Goal: Information Seeking & Learning: Learn about a topic

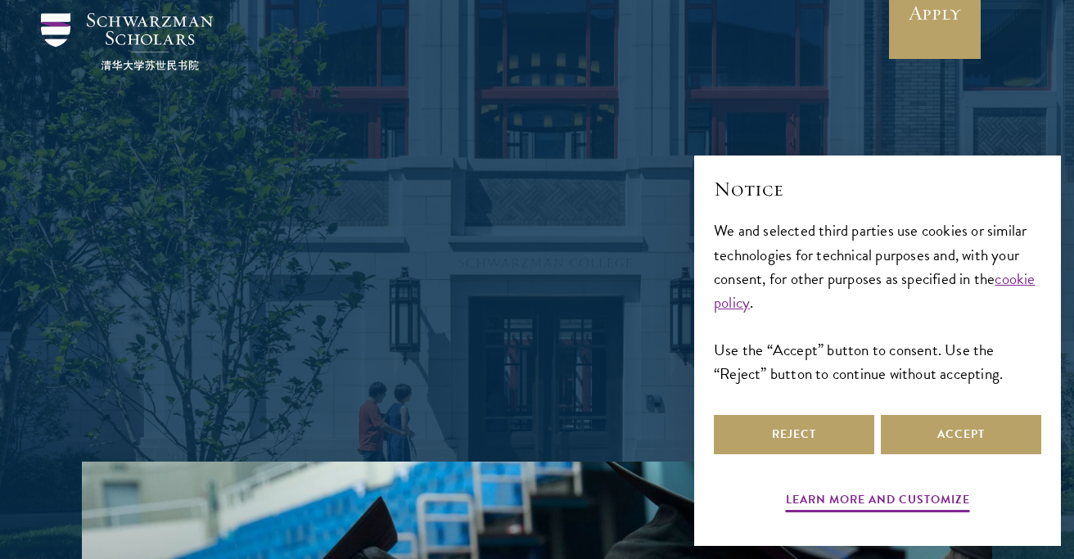
scroll to position [74, 0]
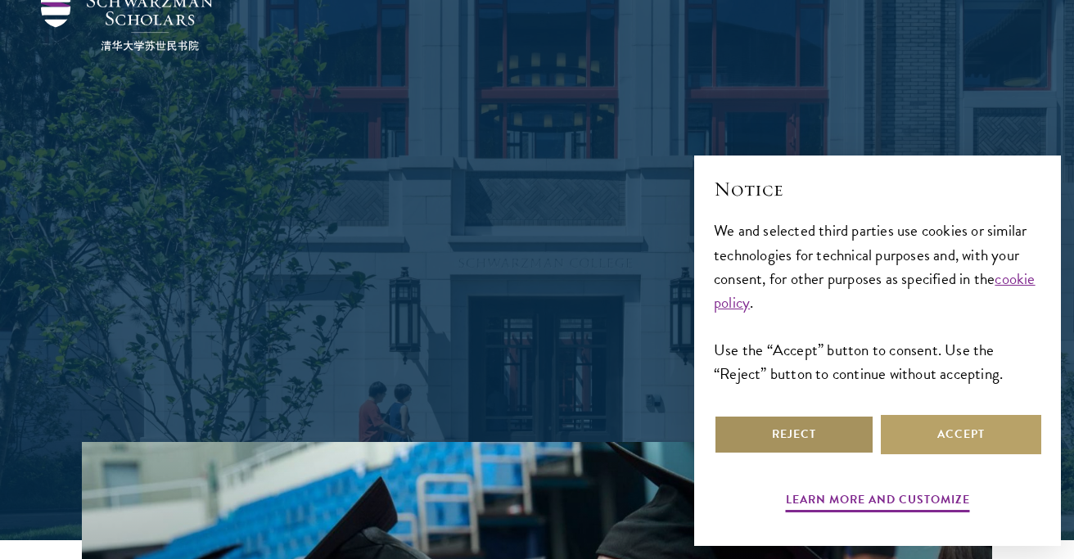
click at [825, 433] on button "Reject" at bounding box center [794, 434] width 160 height 39
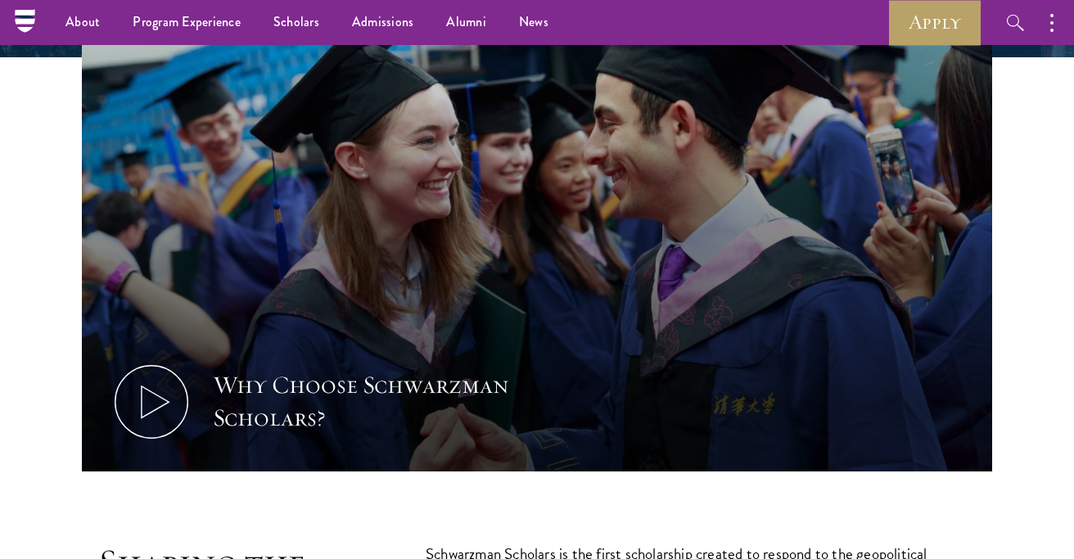
scroll to position [0, 0]
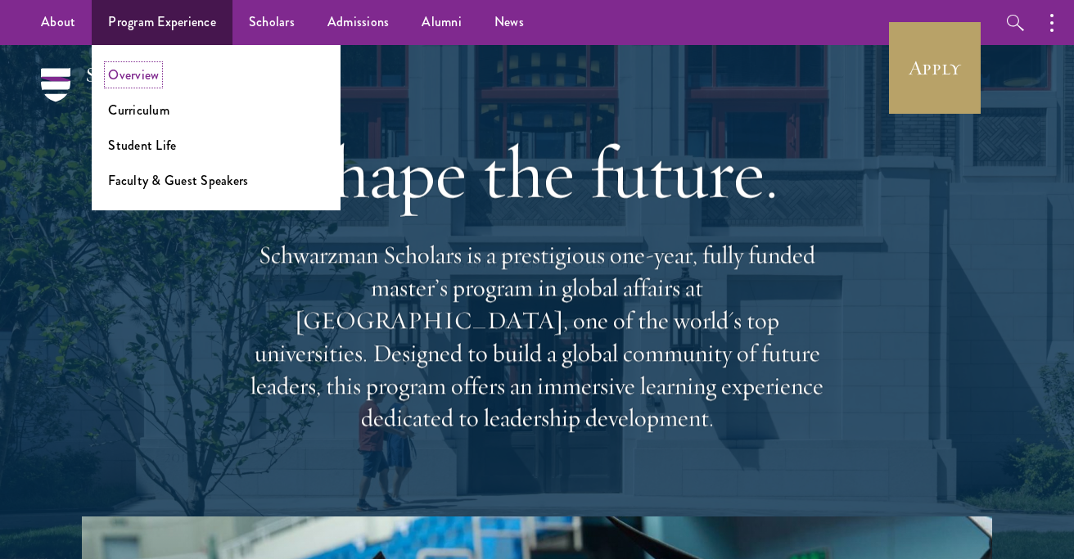
click at [130, 74] on link "Overview" at bounding box center [133, 74] width 51 height 19
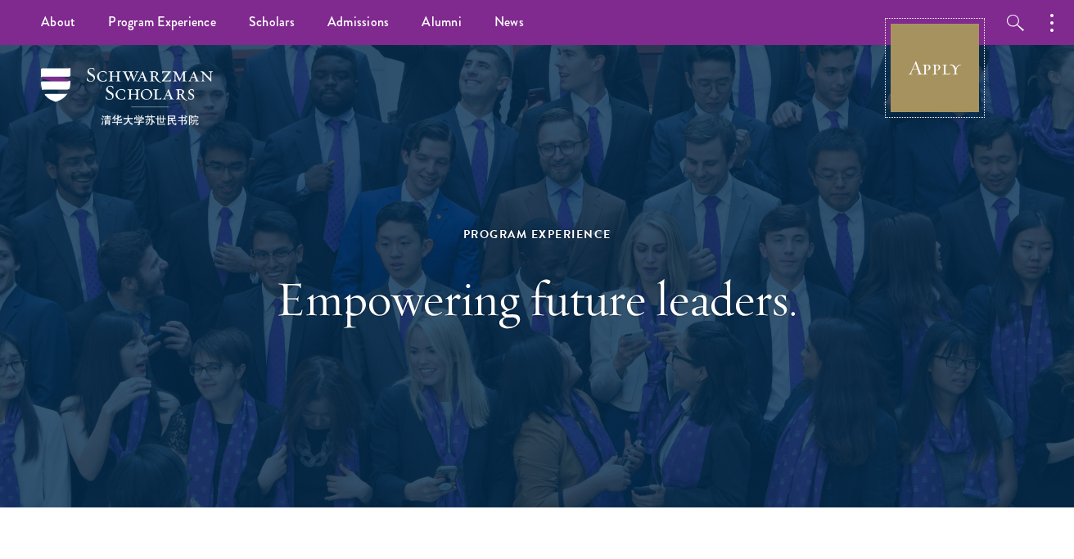
click at [904, 82] on link "Apply" at bounding box center [935, 68] width 92 height 92
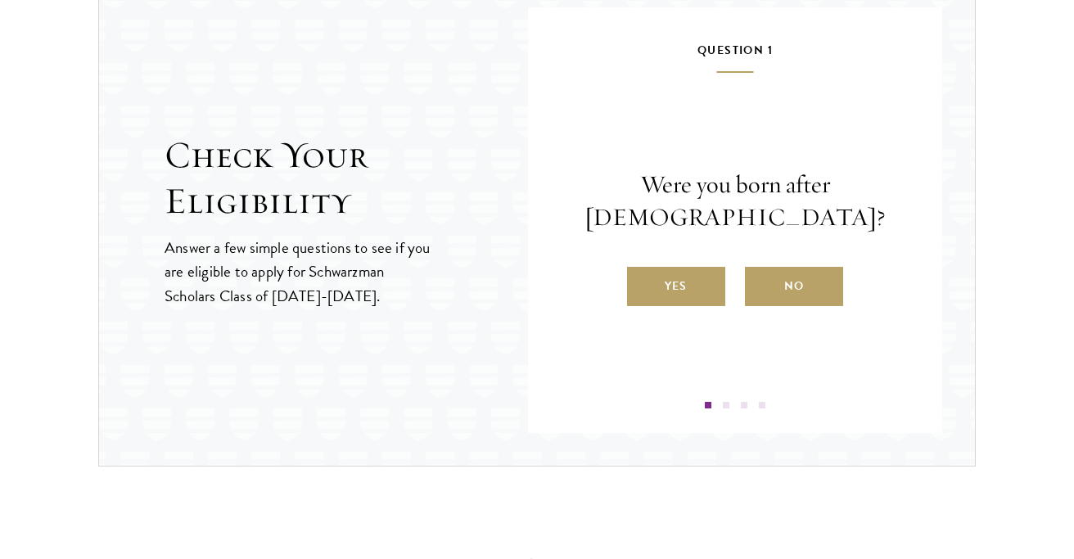
scroll to position [1769, 0]
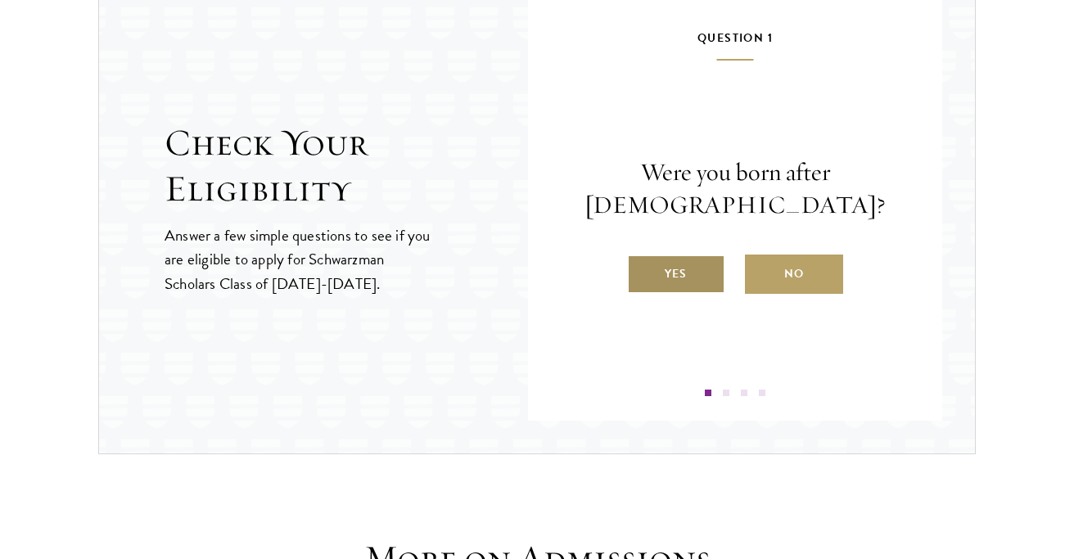
click at [702, 273] on label "Yes" at bounding box center [676, 274] width 98 height 39
click at [642, 271] on input "Yes" at bounding box center [634, 263] width 15 height 15
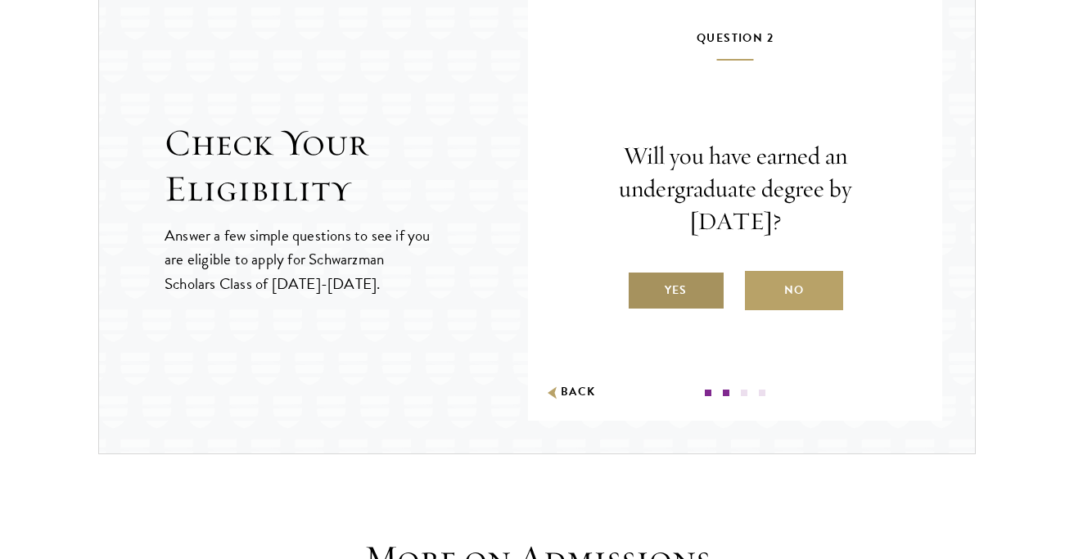
click at [688, 296] on label "Yes" at bounding box center [676, 290] width 98 height 39
click at [642, 287] on input "Yes" at bounding box center [634, 280] width 15 height 15
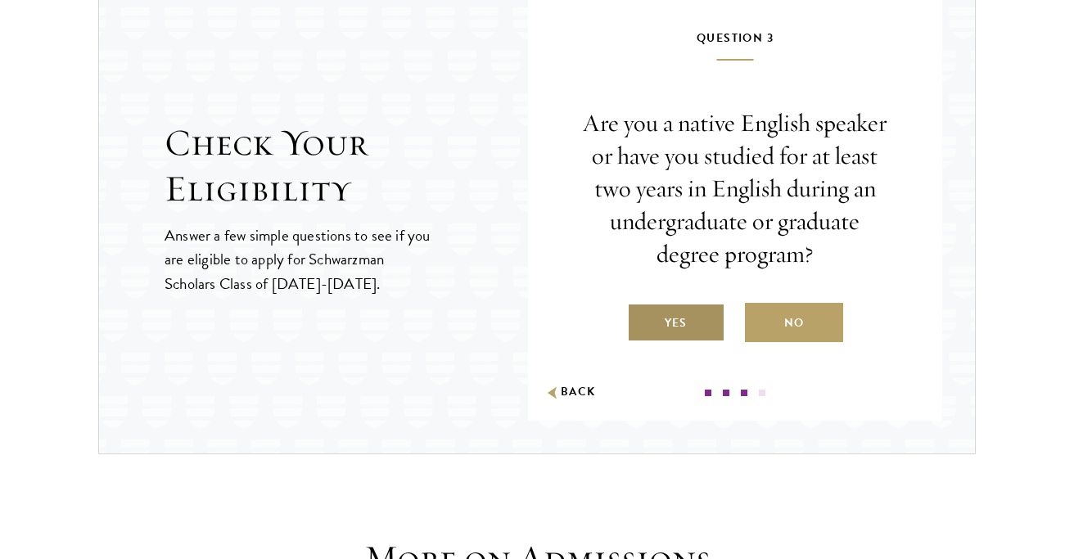
click at [683, 329] on label "Yes" at bounding box center [676, 322] width 98 height 39
click at [642, 320] on input "Yes" at bounding box center [634, 312] width 15 height 15
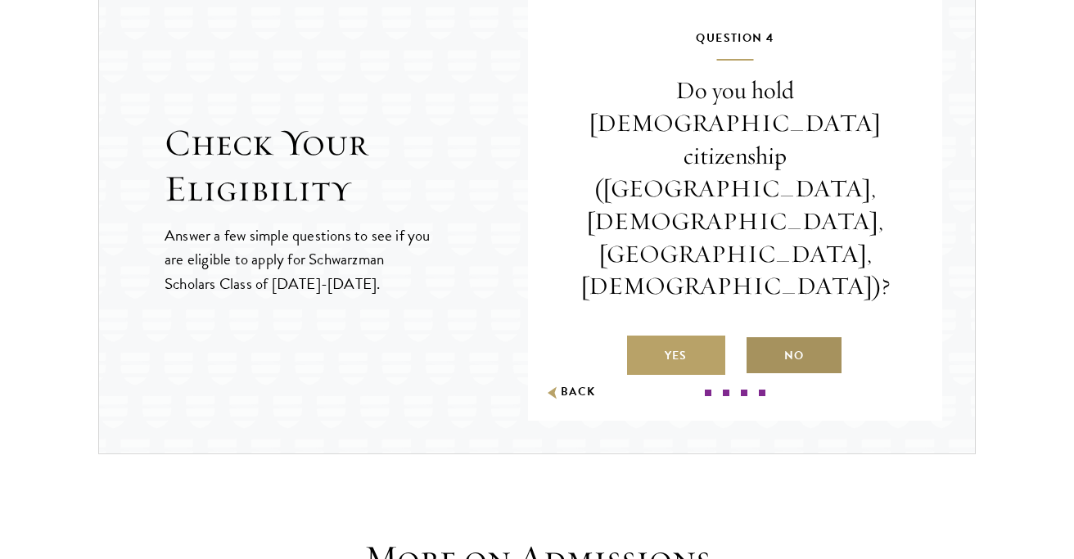
click at [787, 336] on label "No" at bounding box center [794, 355] width 98 height 39
click at [760, 338] on input "No" at bounding box center [752, 345] width 15 height 15
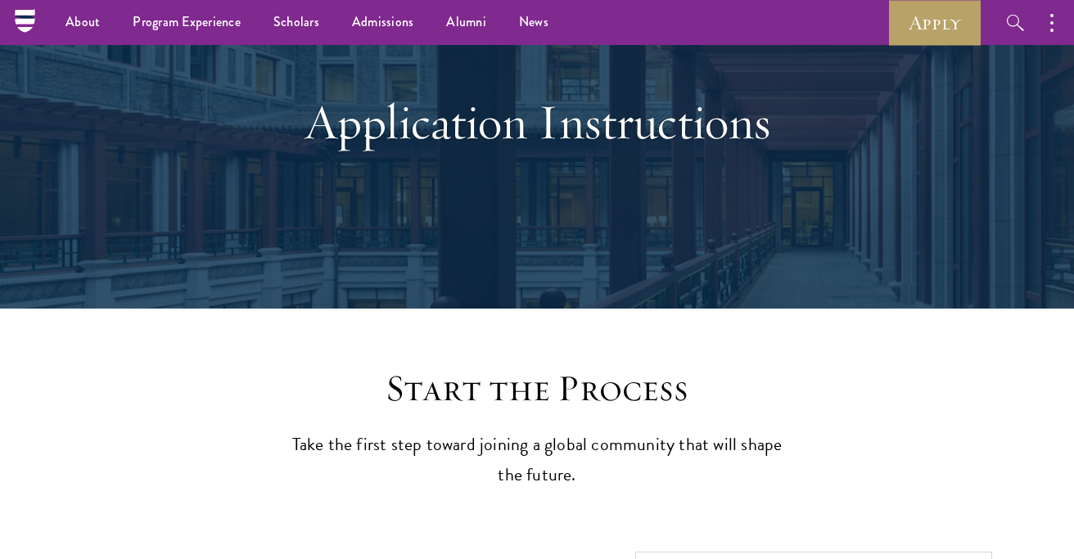
scroll to position [0, 0]
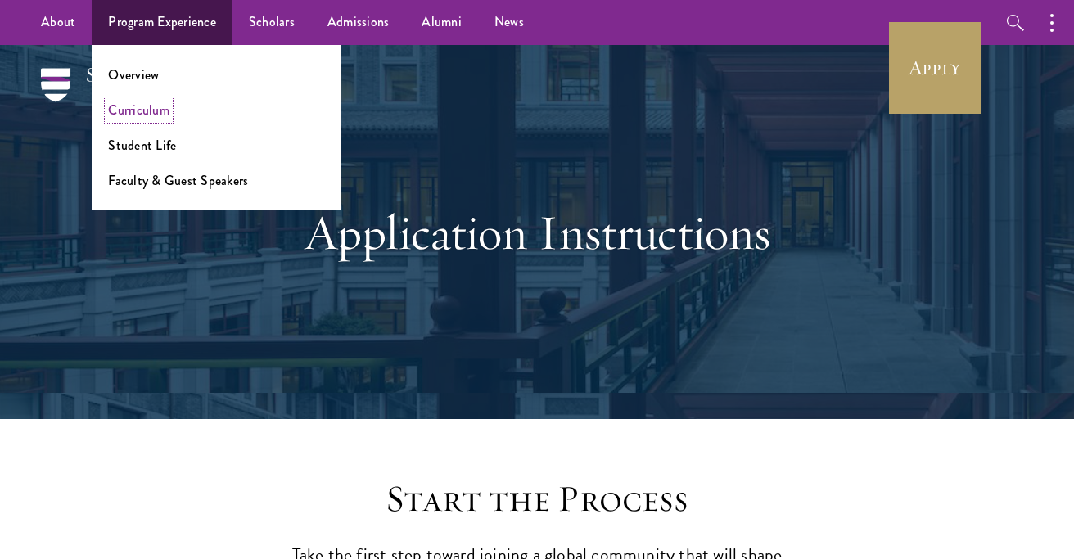
click at [157, 105] on link "Curriculum" at bounding box center [138, 110] width 61 height 19
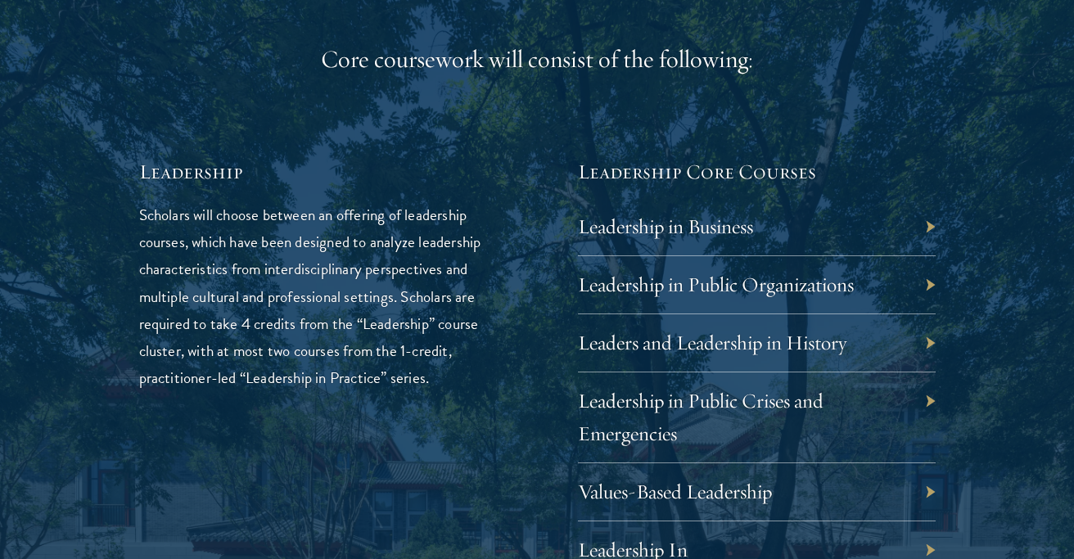
scroll to position [2687, 0]
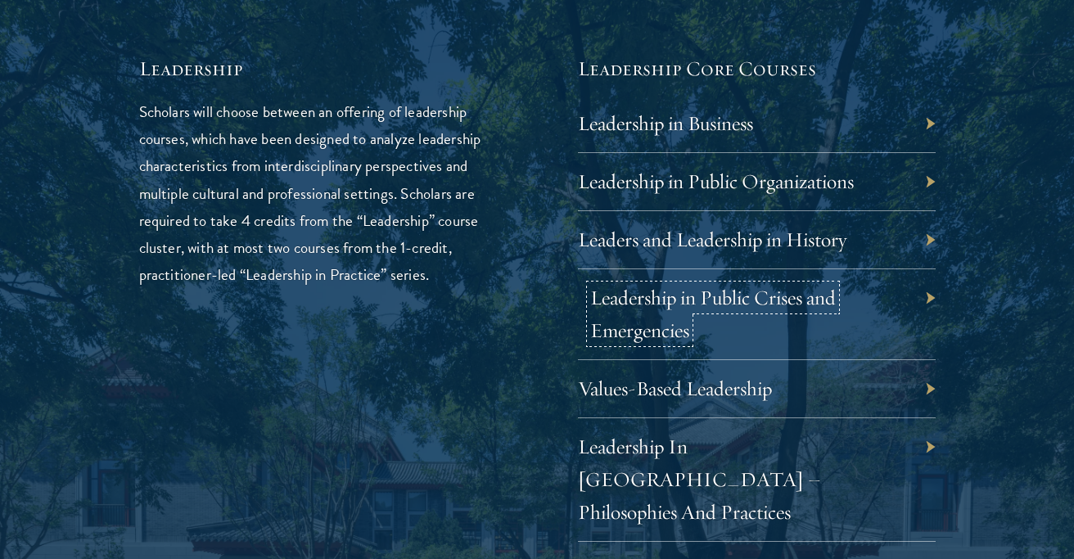
click at [783, 300] on link "Leadership in Public Crises and Emergencies" at bounding box center [713, 314] width 246 height 58
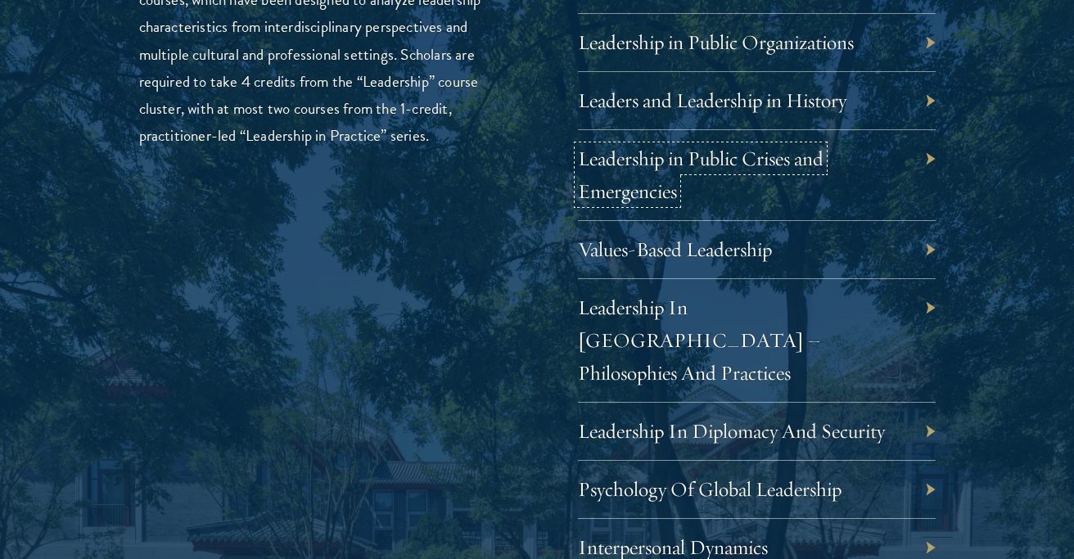
scroll to position [3035, 0]
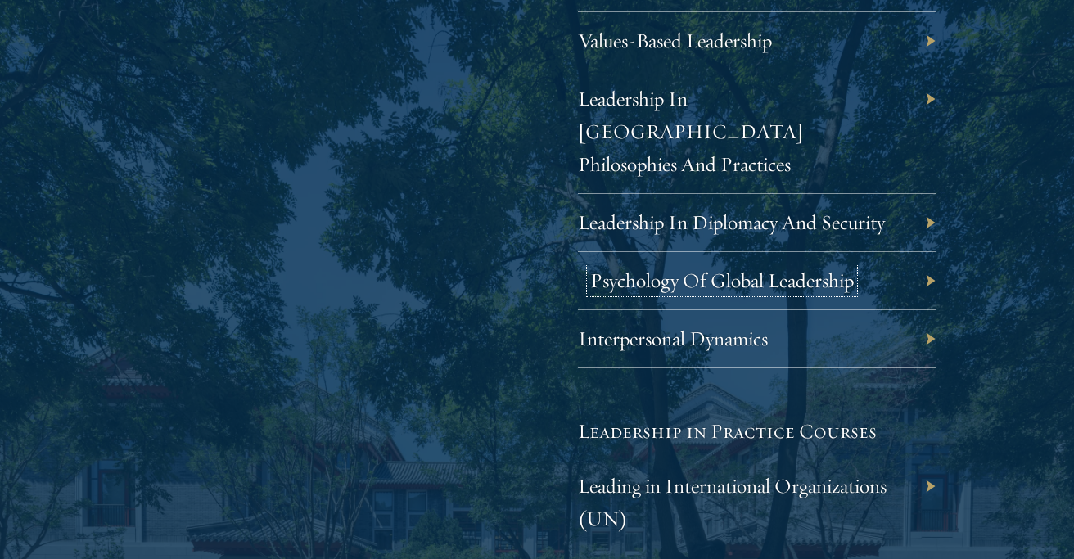
click at [782, 268] on link "Psychology Of Global Leadership" at bounding box center [722, 280] width 264 height 25
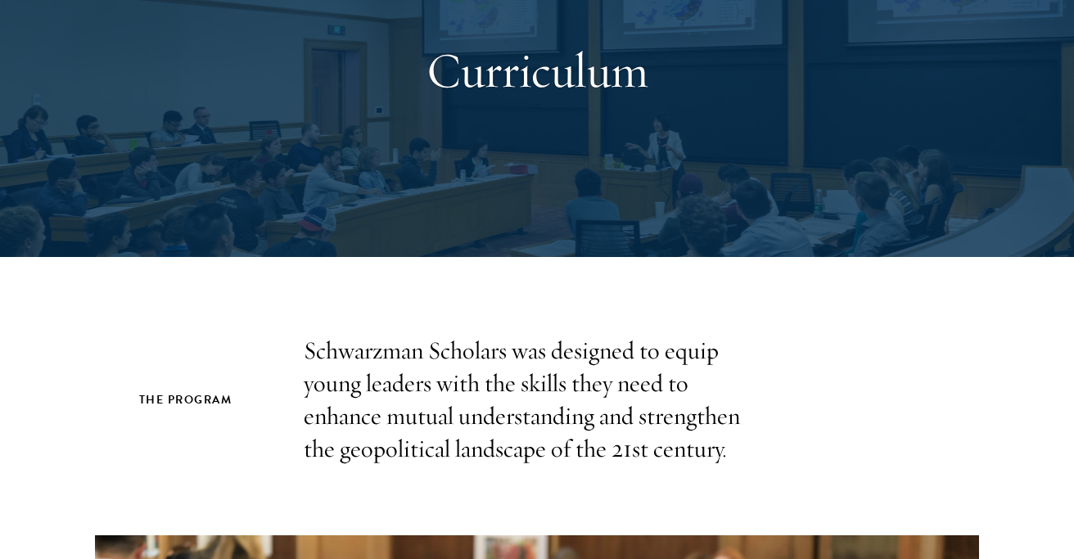
scroll to position [0, 0]
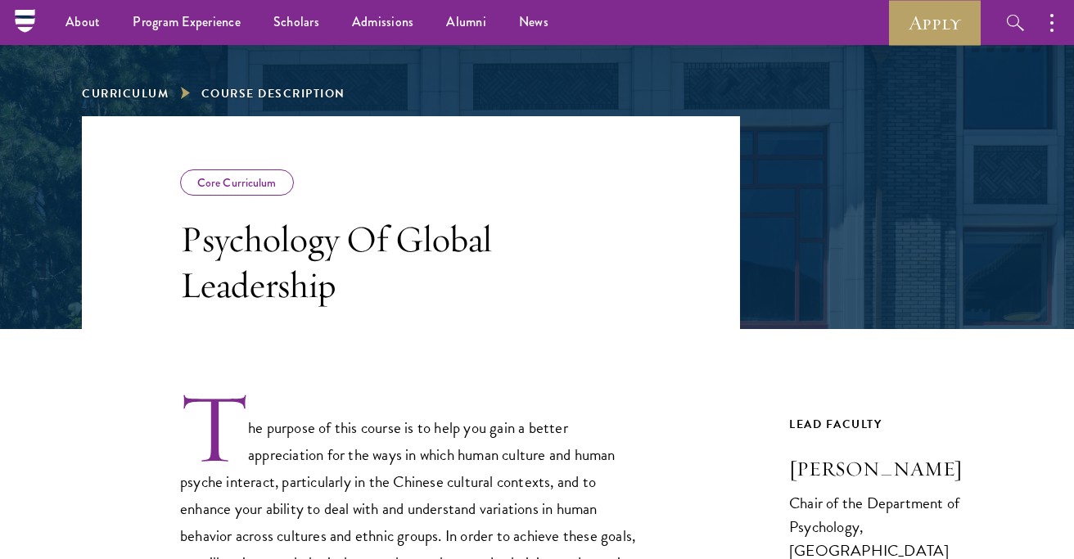
scroll to position [164, 0]
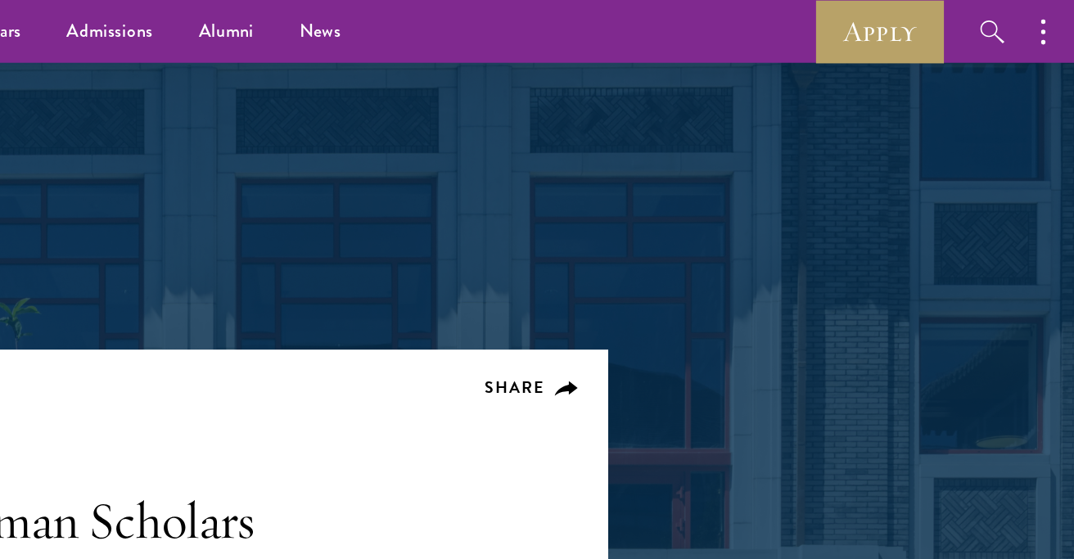
scroll to position [44, 0]
